Goal: Check status: Check status

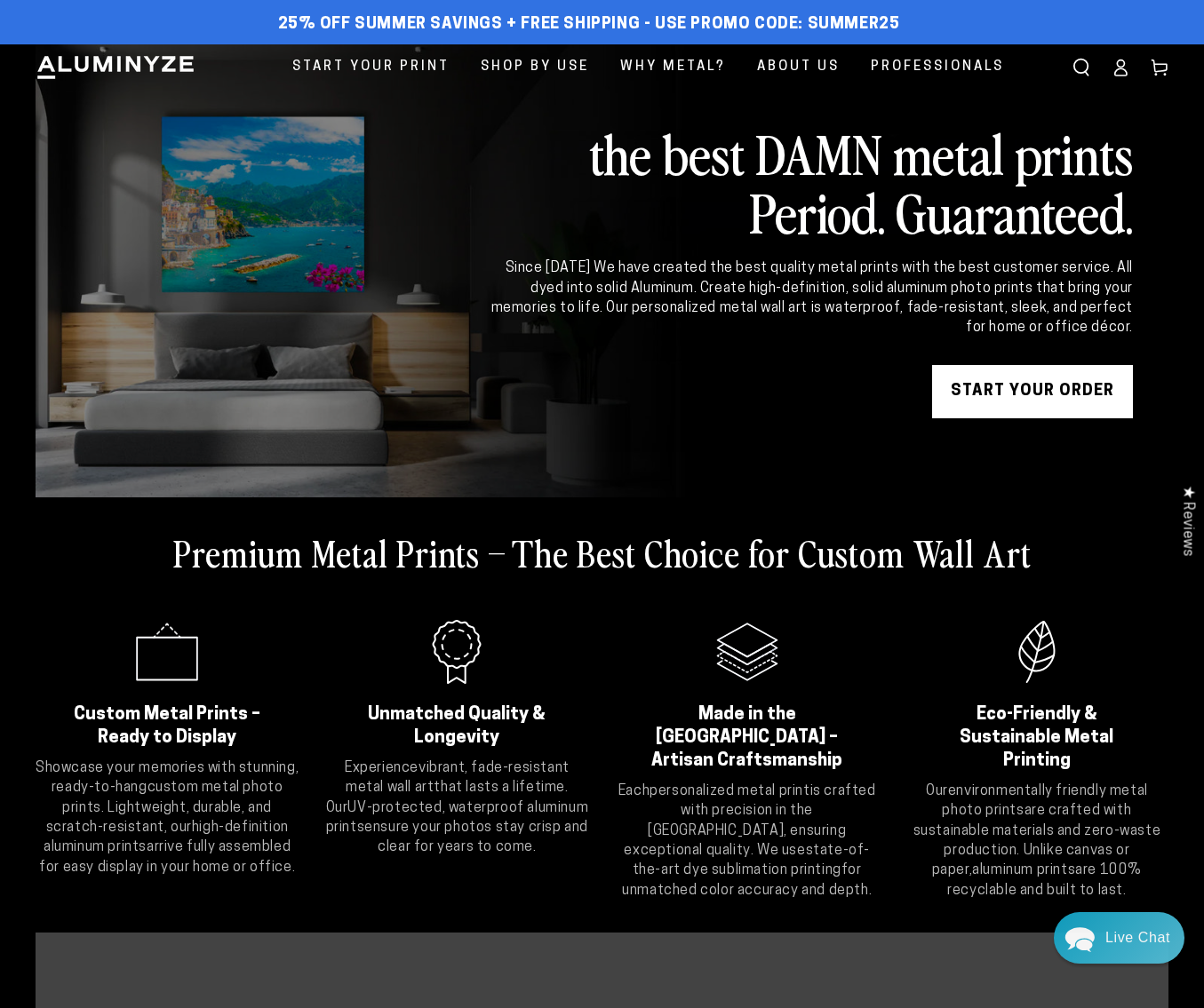
click at [1119, 62] on icon at bounding box center [1120, 67] width 18 height 18
click at [1118, 68] on icon at bounding box center [1120, 71] width 11 height 7
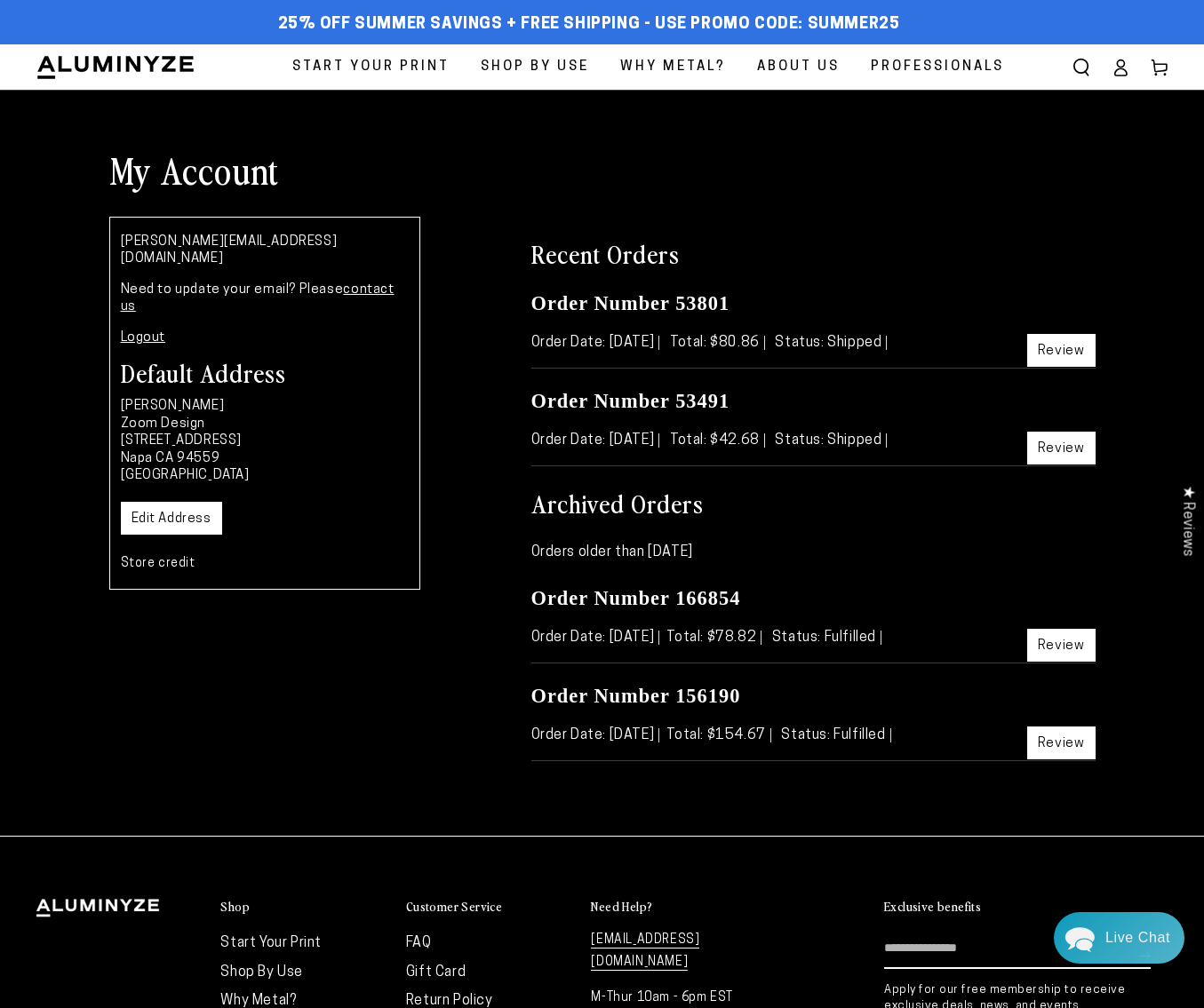
click at [1093, 344] on link "Review" at bounding box center [1061, 351] width 68 height 33
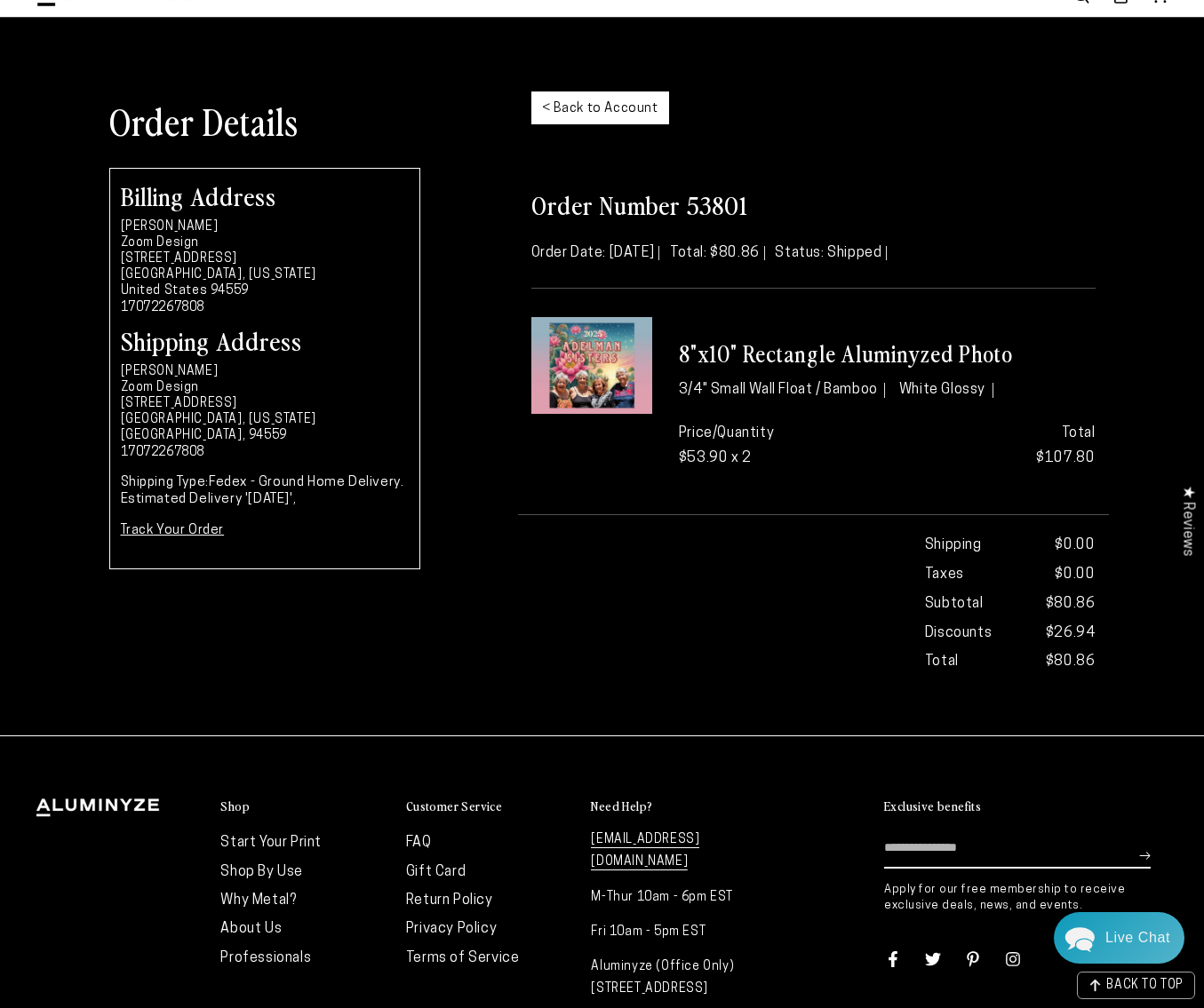
click at [183, 536] on link "Track Your Order" at bounding box center [172, 531] width 104 height 13
